Goal: Transaction & Acquisition: Purchase product/service

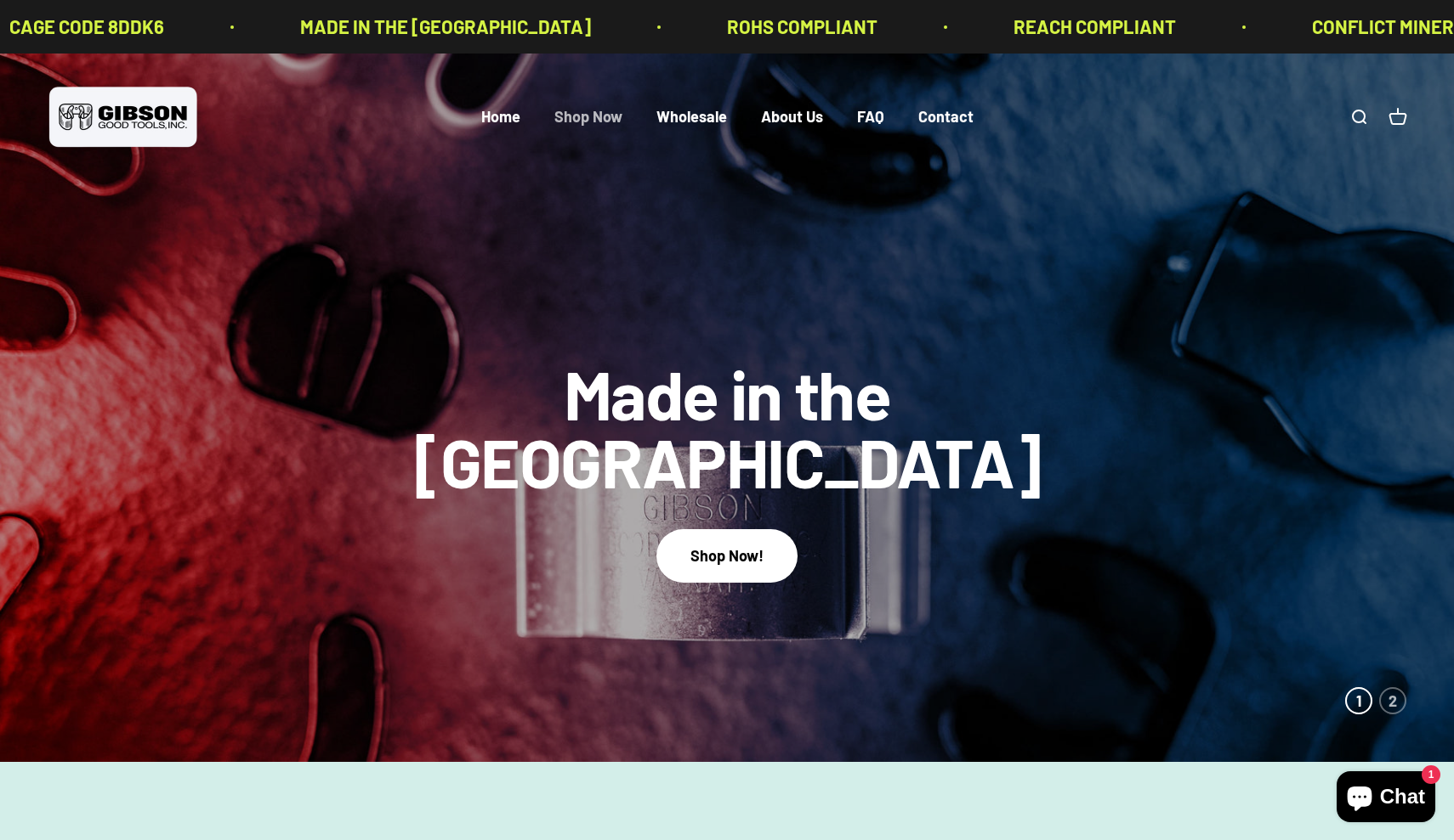
click at [607, 120] on link "Shop Now" at bounding box center [588, 117] width 68 height 19
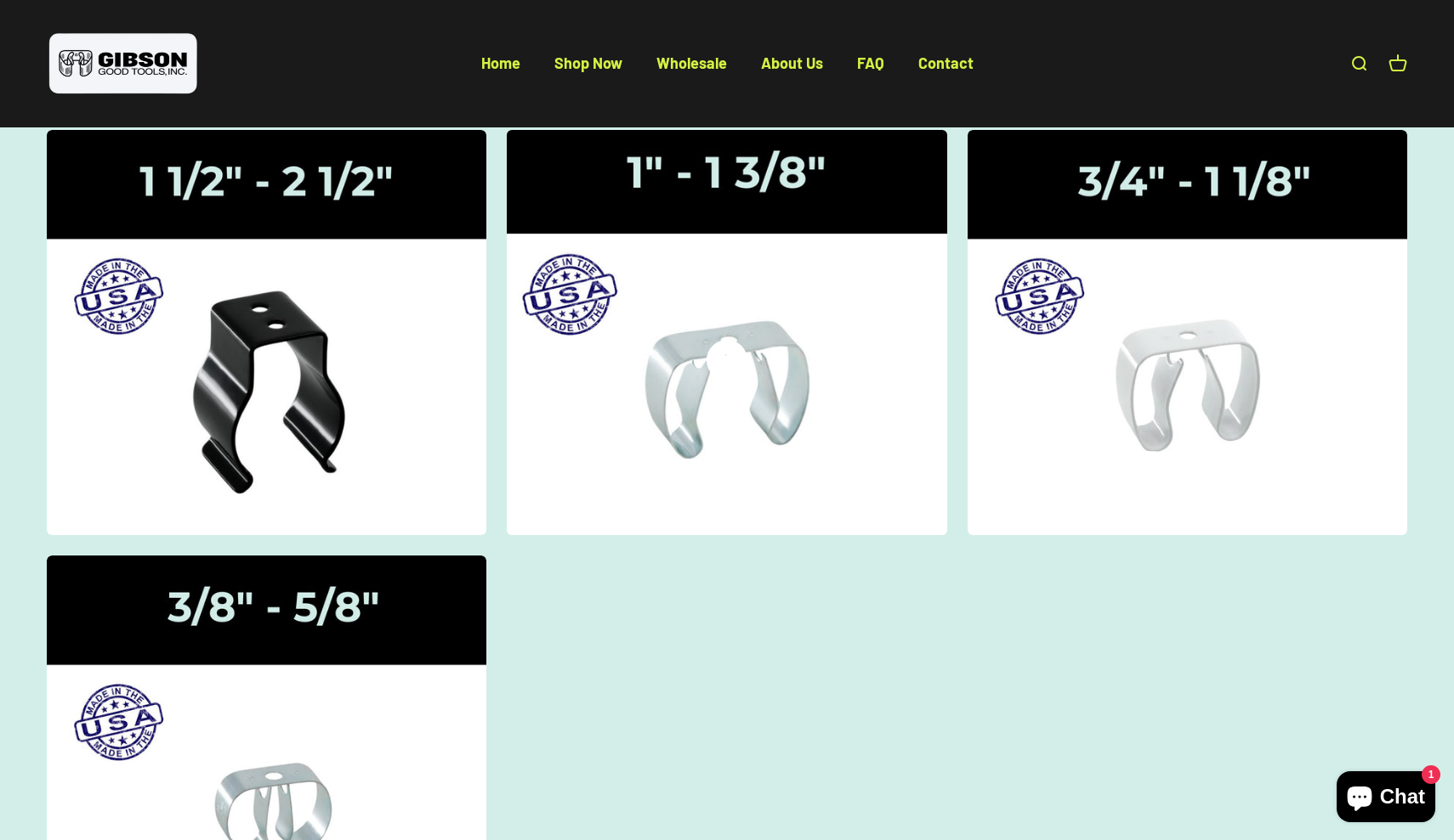
scroll to position [203, 0]
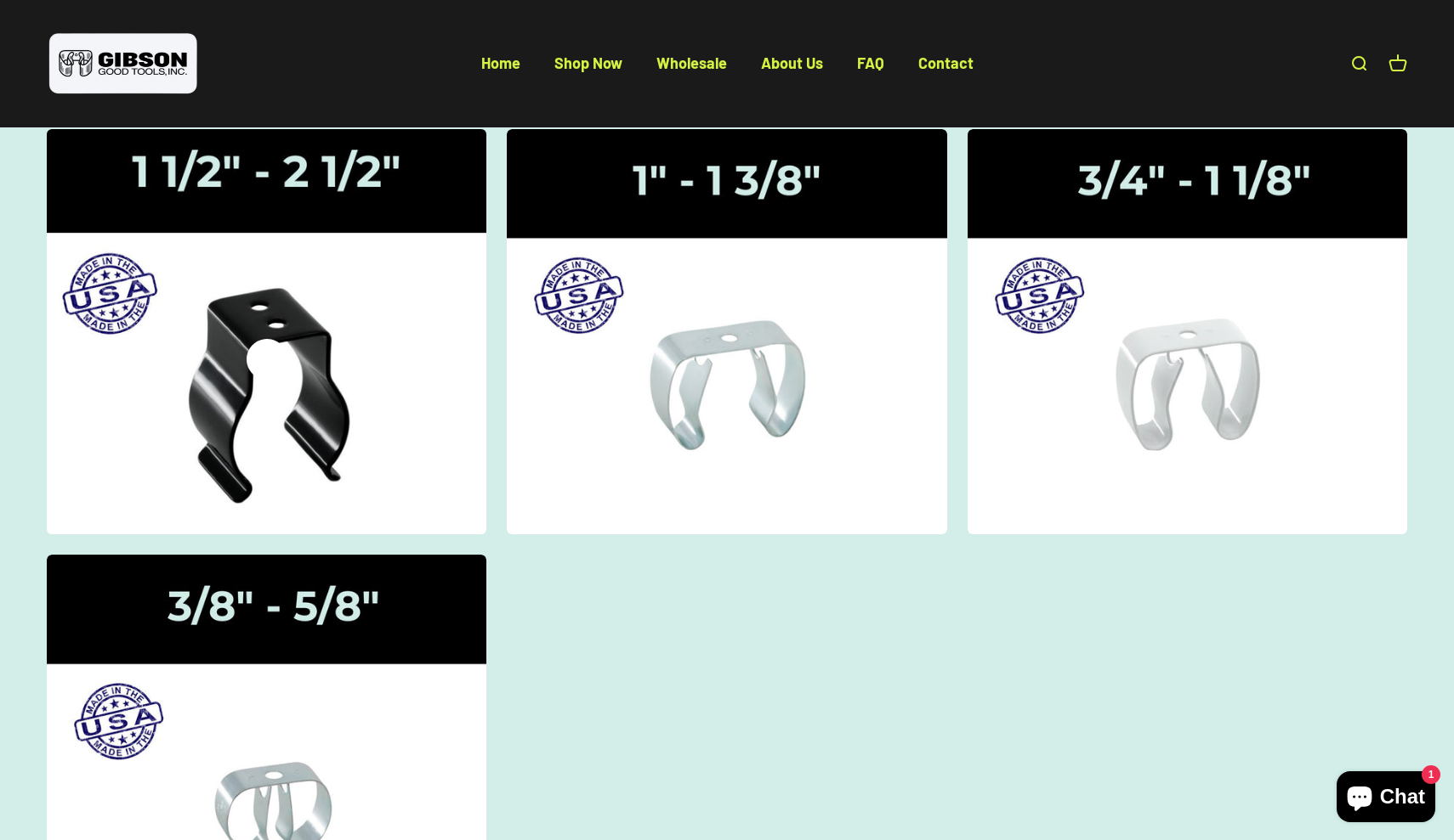
click at [241, 337] on img at bounding box center [266, 331] width 466 height 430
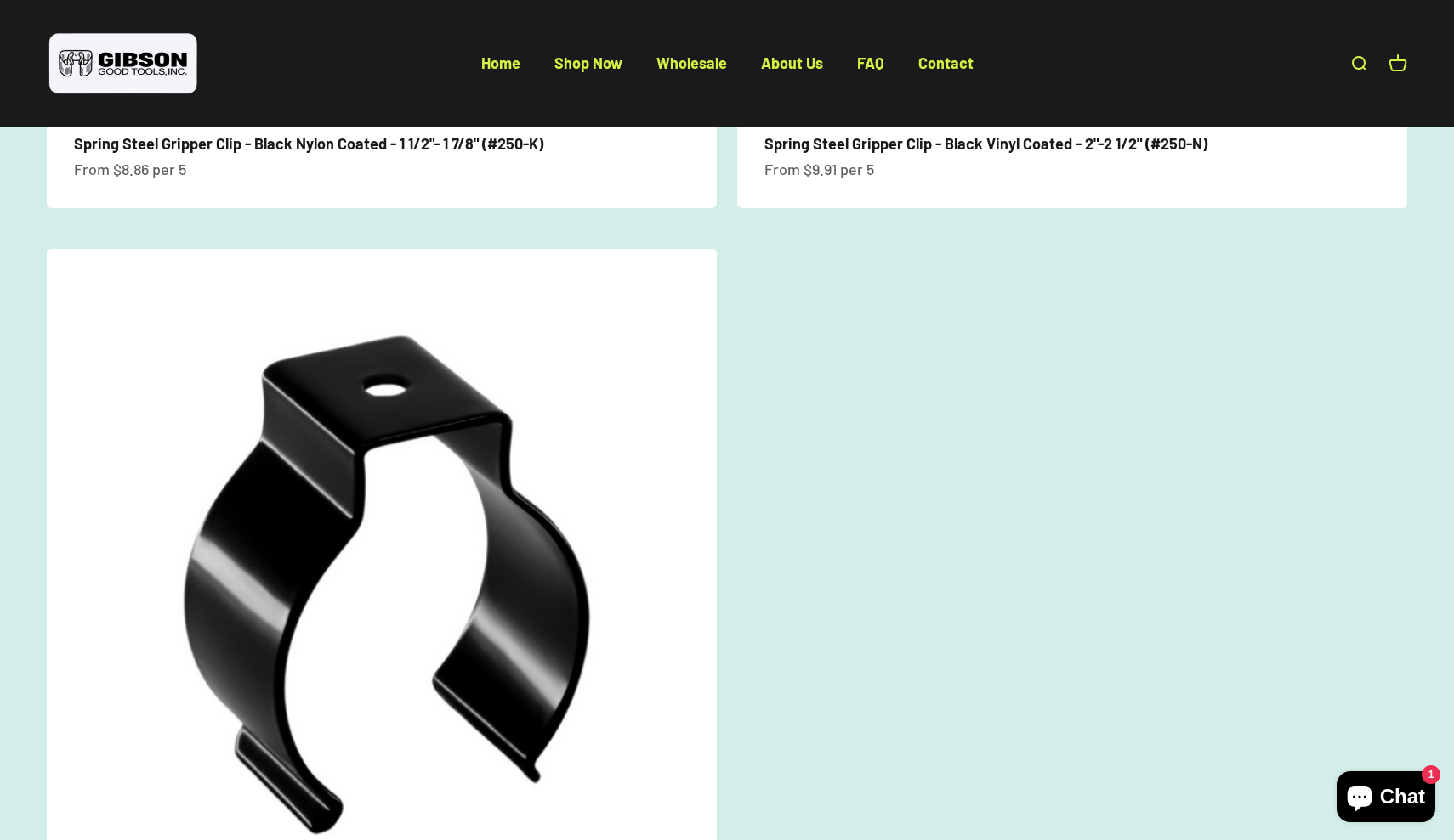
scroll to position [781, 0]
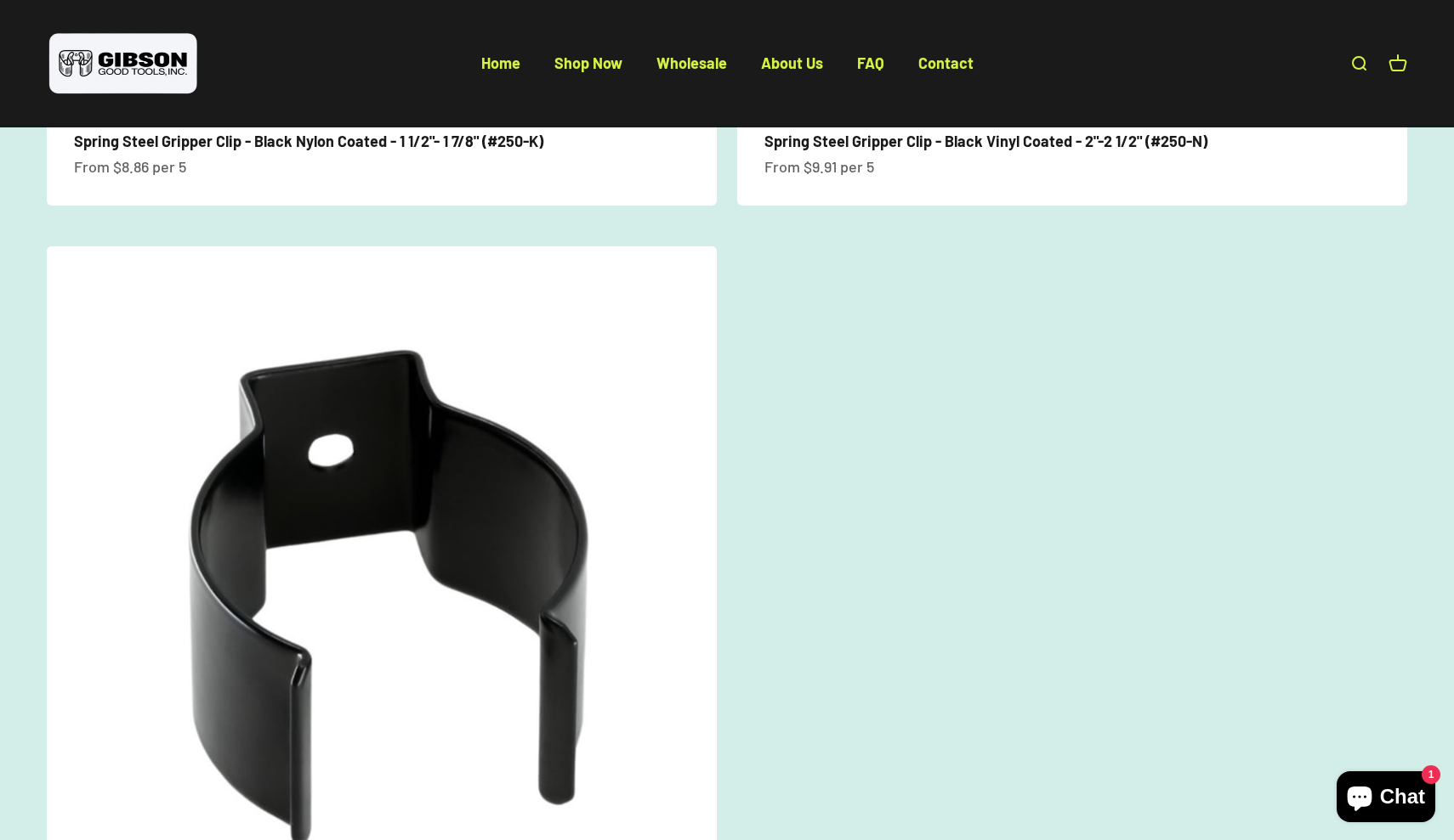
click at [219, 465] on img at bounding box center [381, 581] width 670 height 670
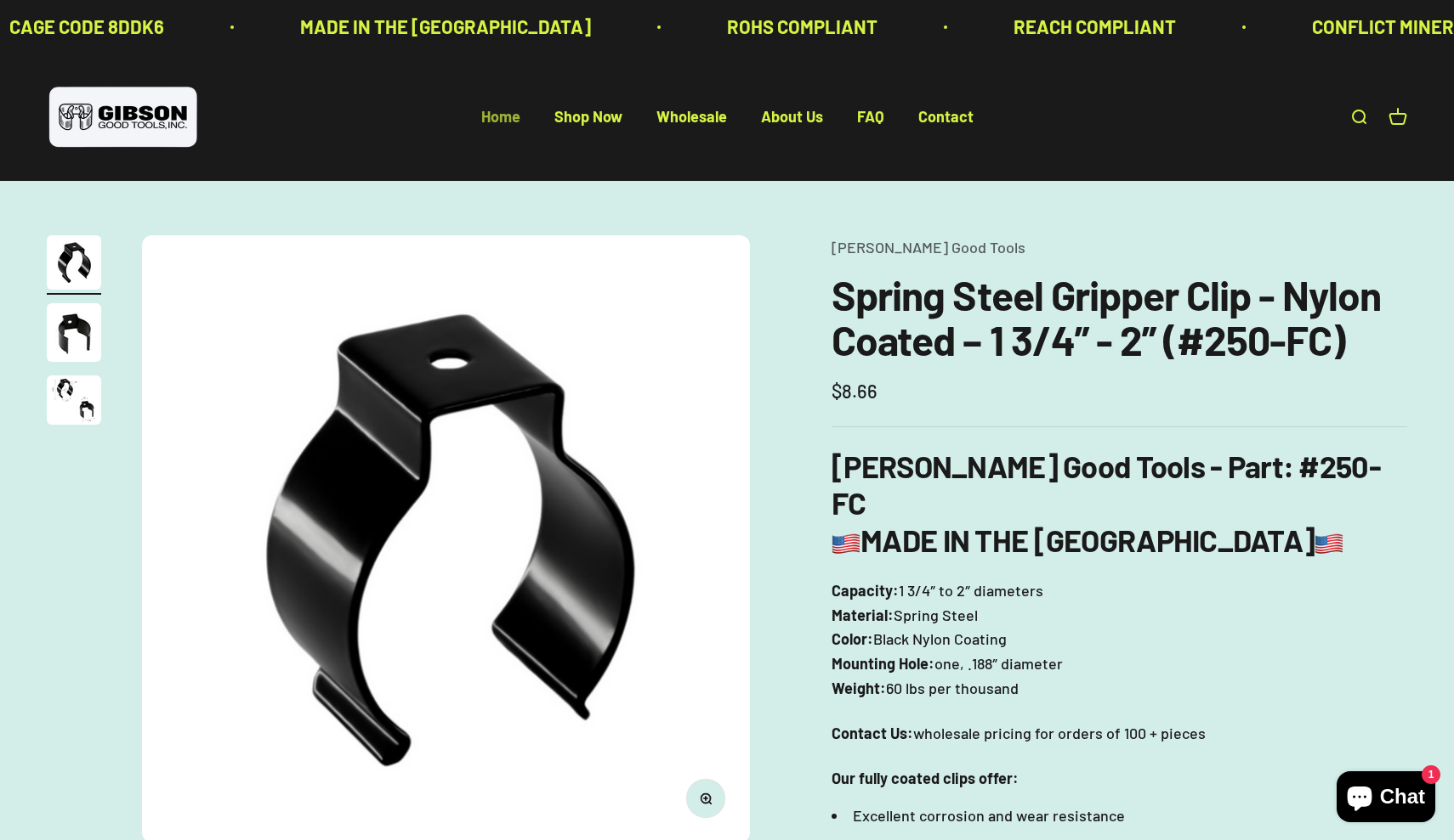
click at [505, 121] on link "Home" at bounding box center [500, 117] width 39 height 19
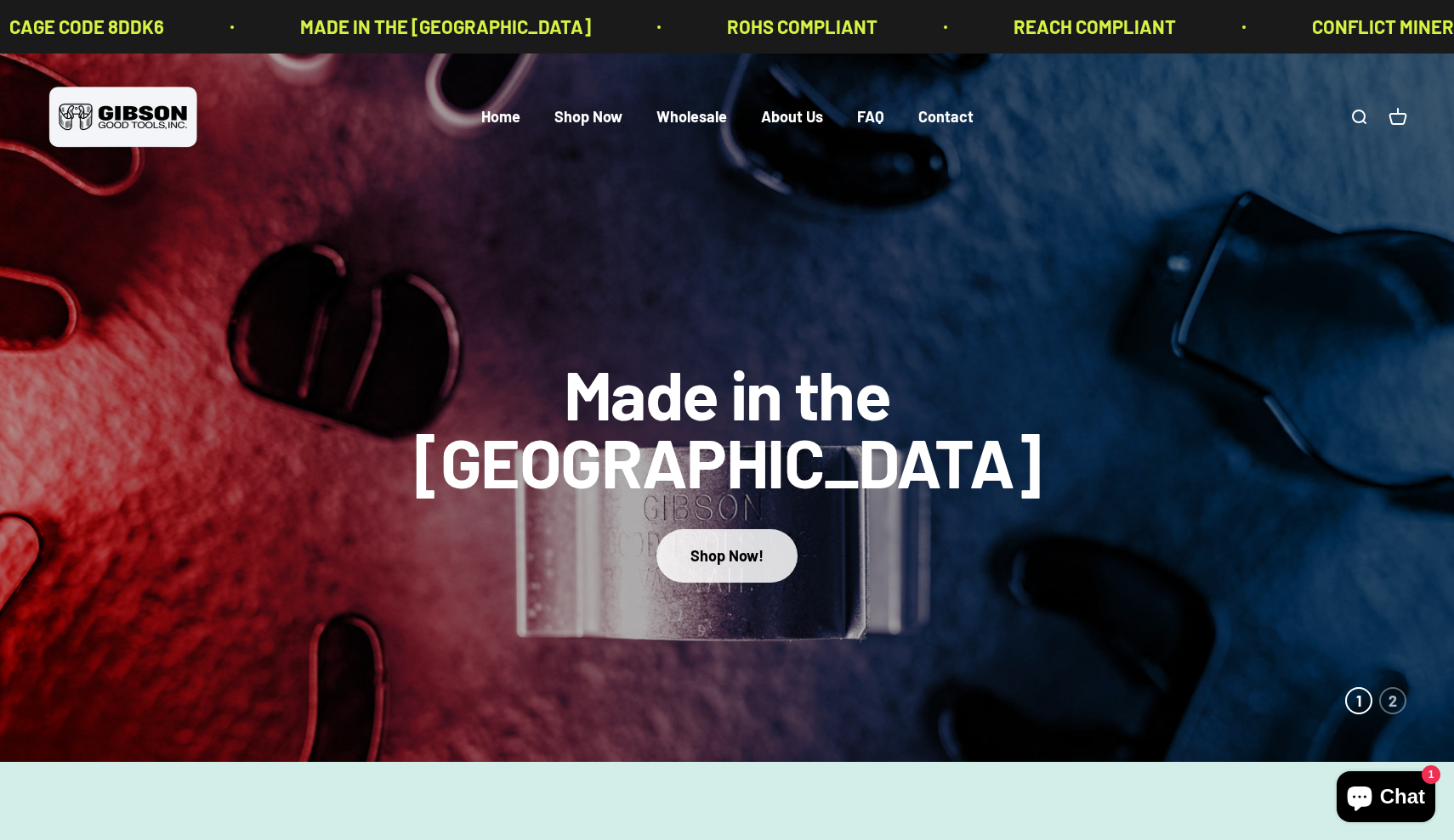
click at [747, 542] on button "Shop Now!" at bounding box center [726, 556] width 141 height 54
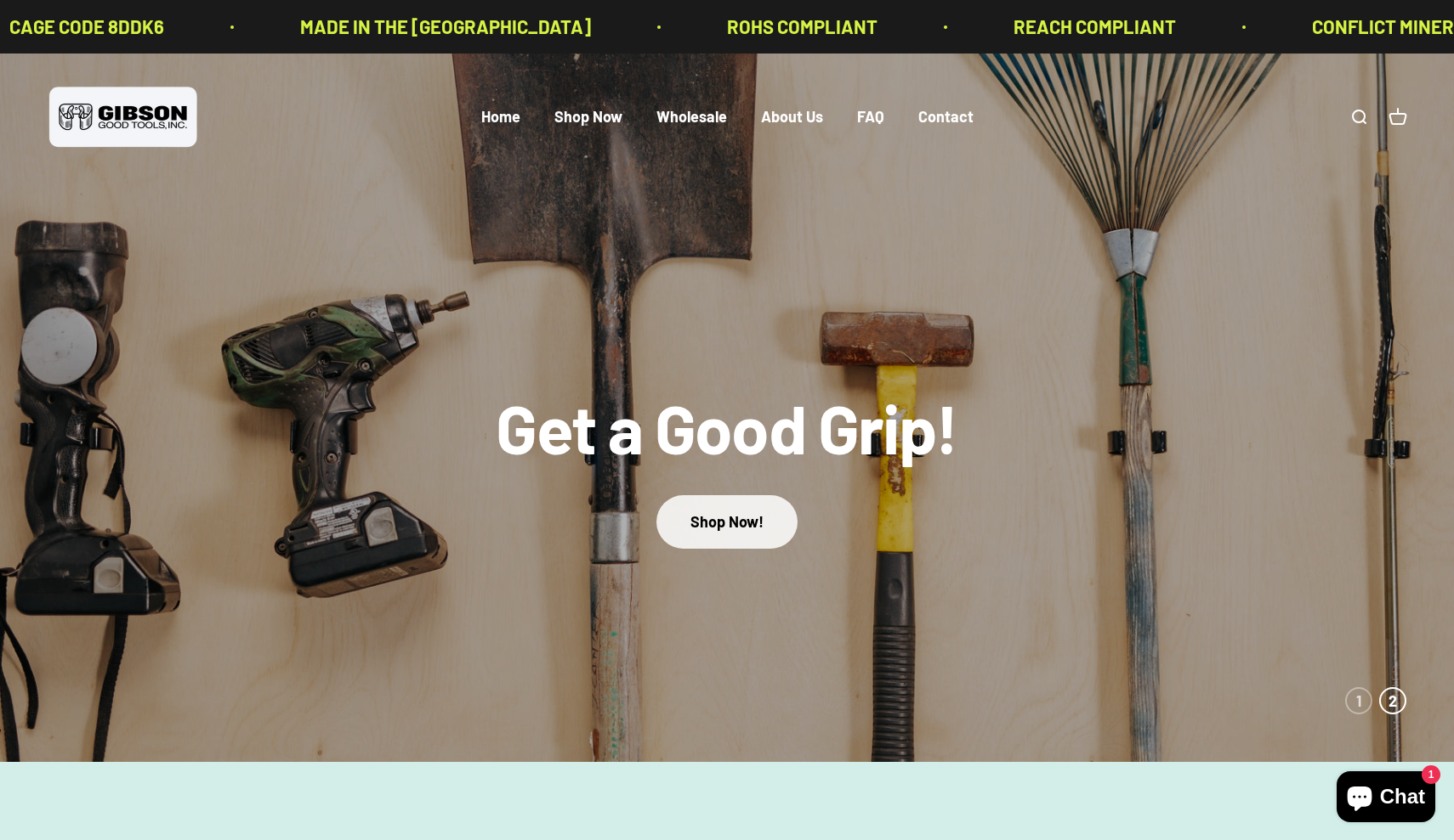
click at [738, 536] on link "Shop Now!" at bounding box center [726, 522] width 141 height 54
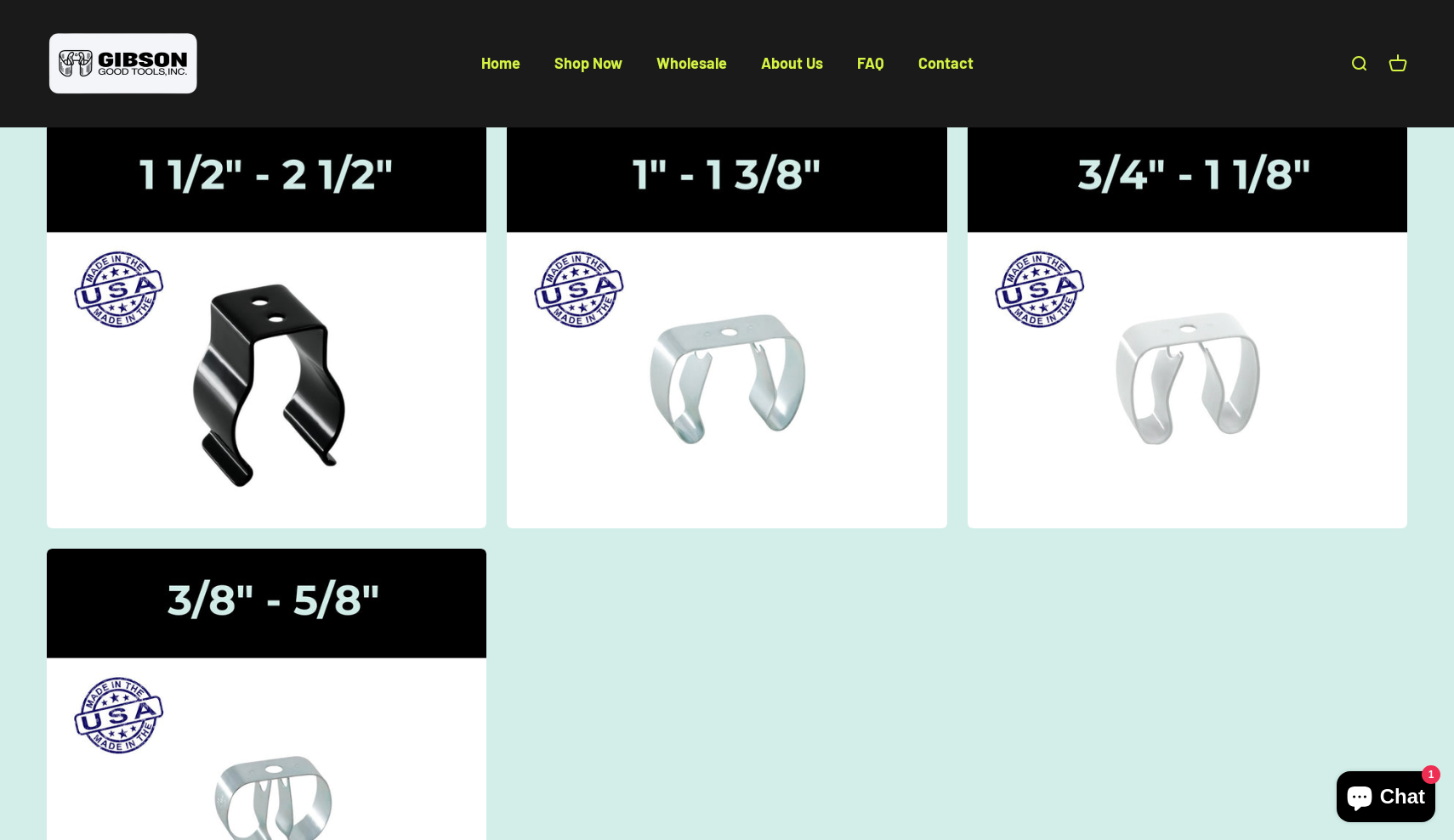
scroll to position [210, 0]
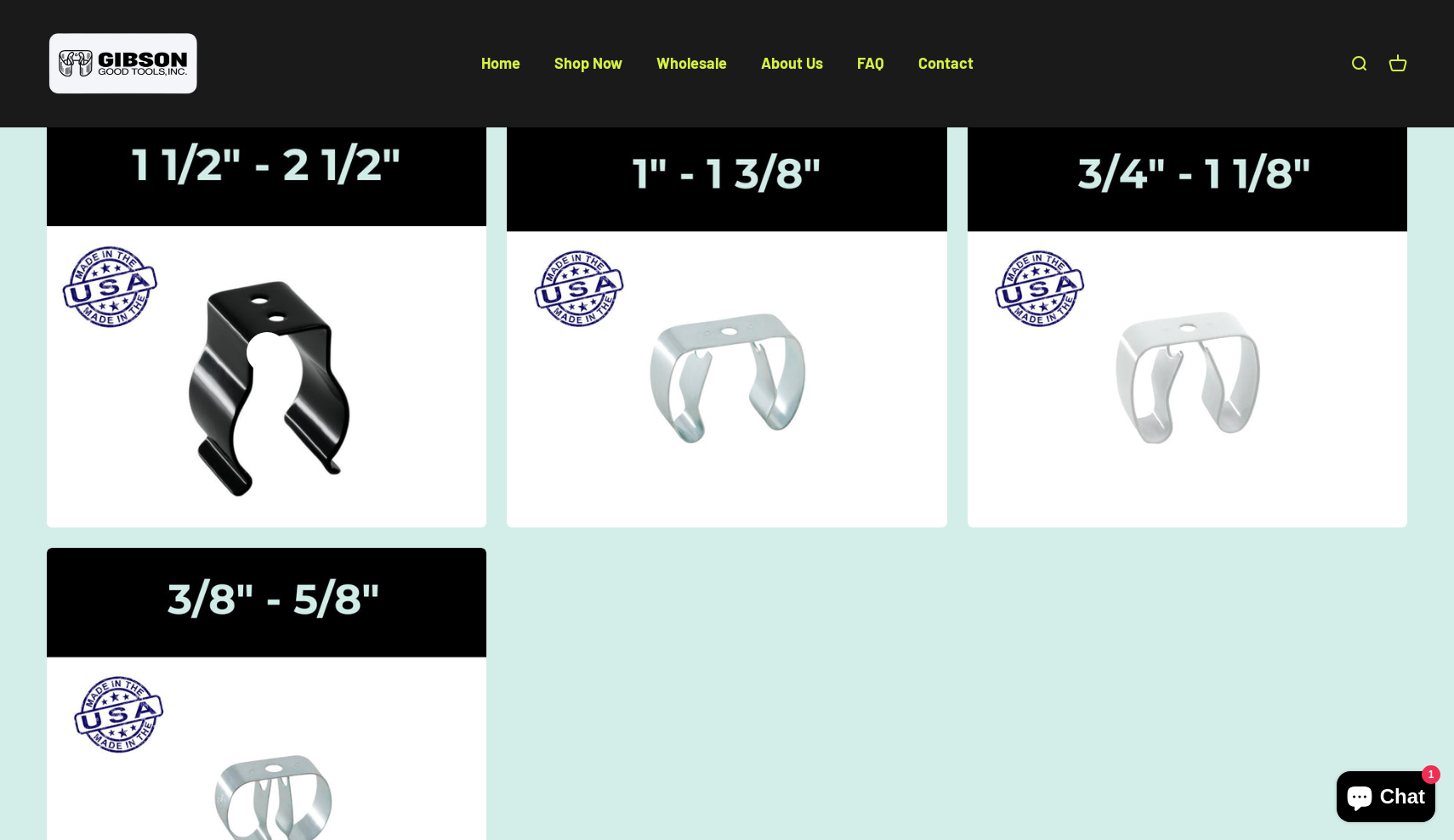
click at [313, 341] on img at bounding box center [266, 324] width 466 height 430
